Goal: Information Seeking & Learning: Learn about a topic

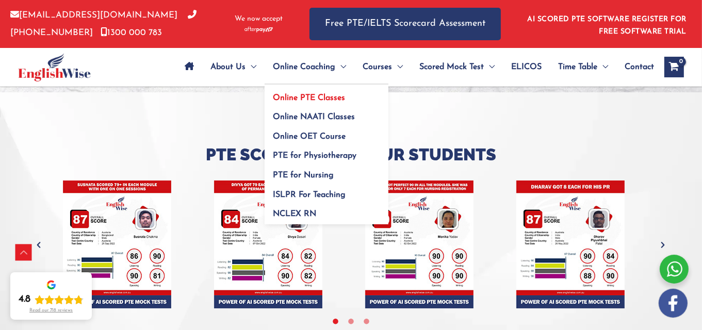
scroll to position [3351, 0]
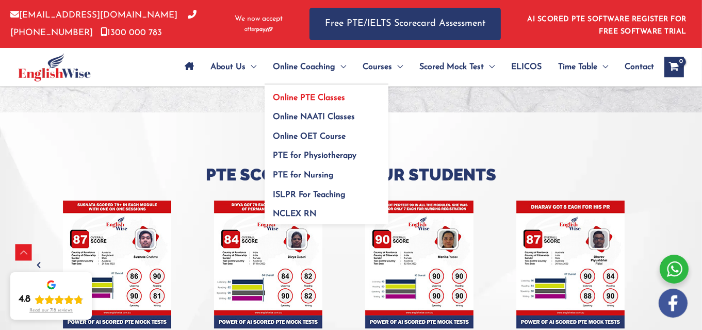
click at [310, 92] on link "Online PTE Classes" at bounding box center [327, 95] width 124 height 20
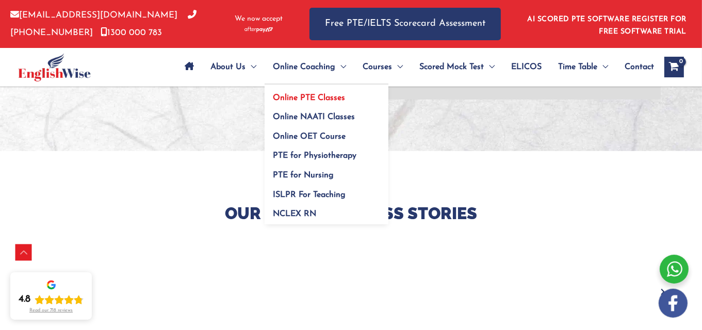
scroll to position [278, 0]
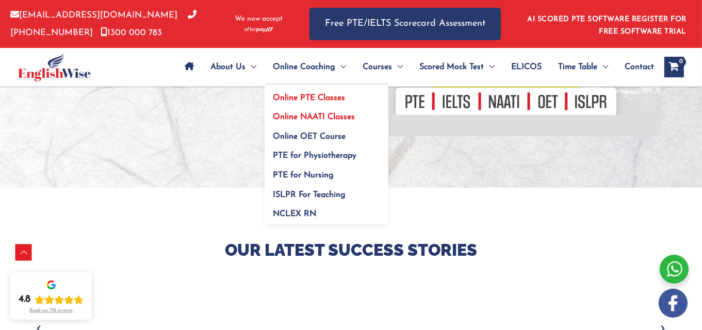
click at [328, 122] on link "Online NAATI Classes" at bounding box center [327, 114] width 124 height 20
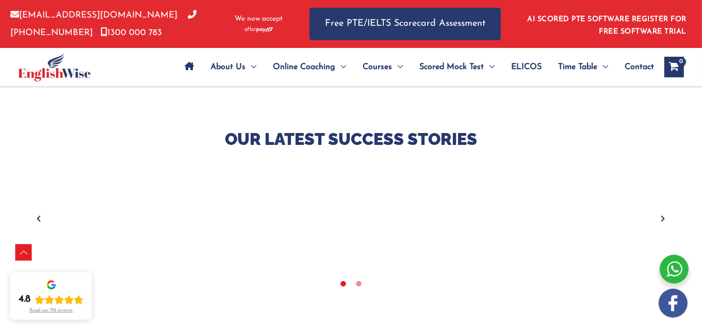
scroll to position [353, 0]
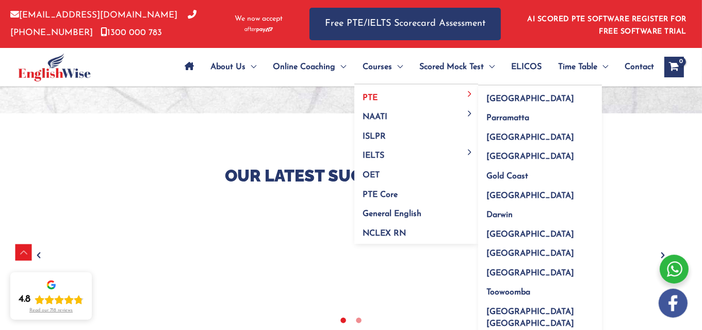
click at [394, 103] on link "PTE" at bounding box center [416, 95] width 124 height 20
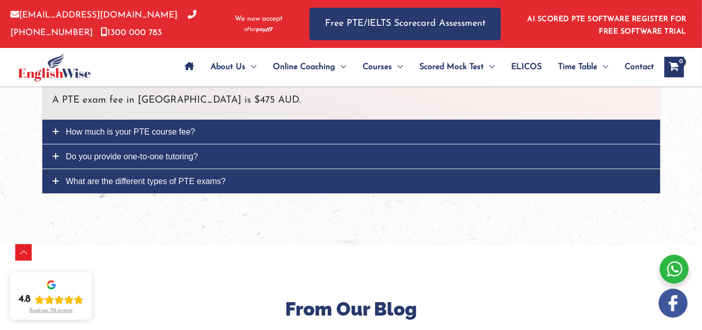
scroll to position [3511, 0]
